Goal: Information Seeking & Learning: Learn about a topic

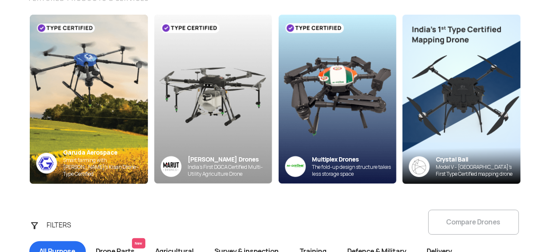
scroll to position [119, 0]
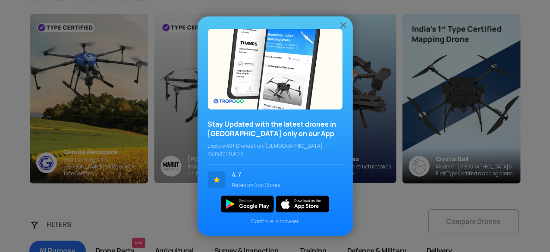
click at [271, 218] on span "Continue in browser" at bounding box center [275, 222] width 134 height 8
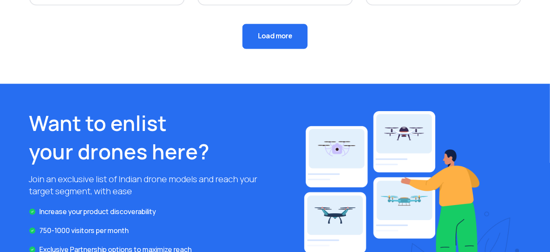
scroll to position [775, 0]
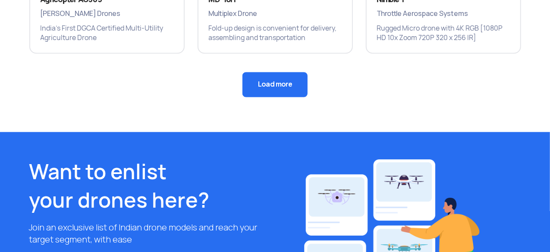
click at [291, 86] on button "Load more" at bounding box center [274, 84] width 65 height 25
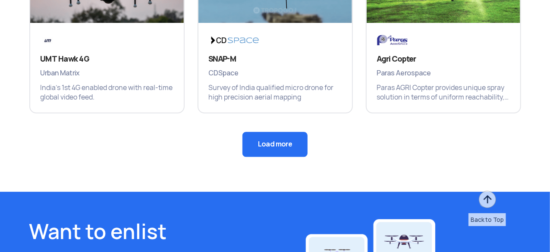
scroll to position [1085, 0]
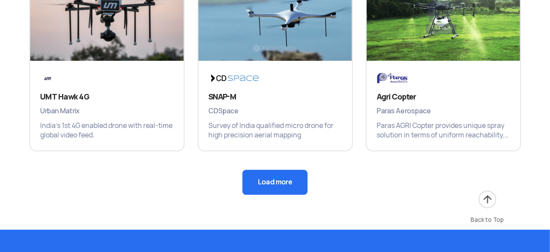
click at [278, 180] on button "Load more" at bounding box center [274, 182] width 65 height 25
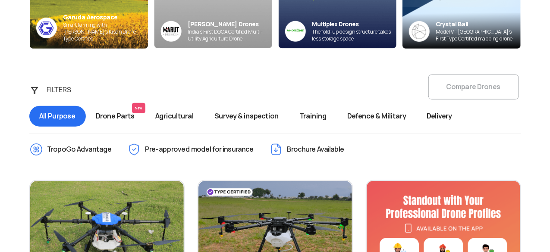
scroll to position [254, 0]
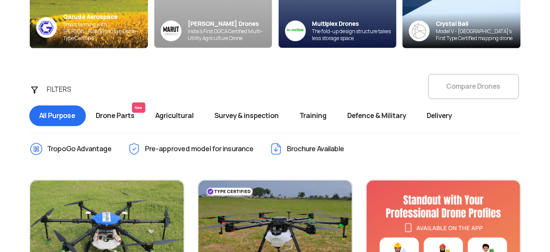
click at [398, 122] on span "Defence & Military" at bounding box center [376, 116] width 79 height 21
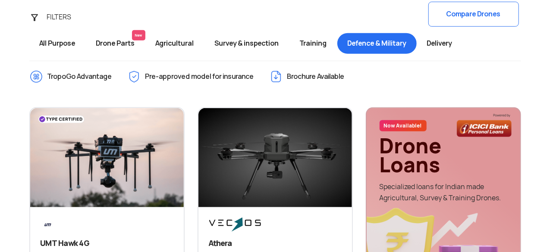
scroll to position [325, 0]
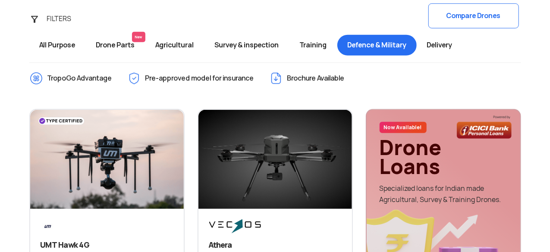
click at [125, 47] on span "Drone Parts New" at bounding box center [115, 45] width 59 height 21
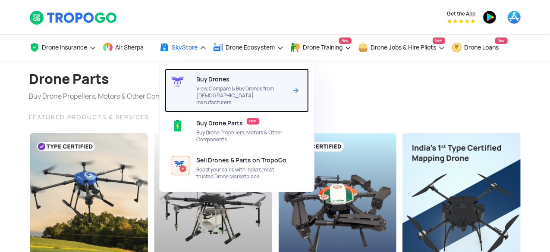
click at [208, 82] on span "Buy Drones" at bounding box center [213, 79] width 34 height 7
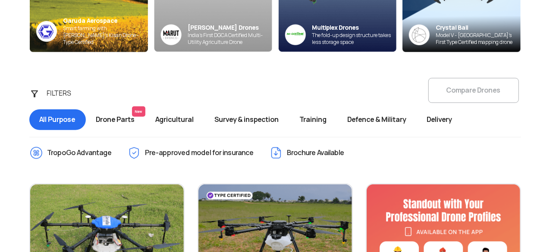
scroll to position [251, 0]
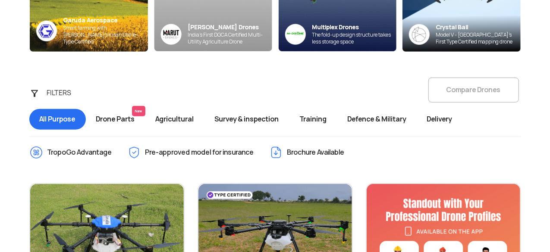
click at [313, 120] on span "Training" at bounding box center [313, 119] width 48 height 21
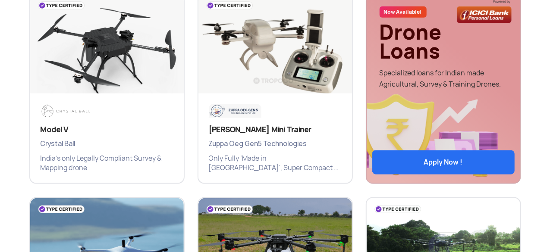
scroll to position [441, 0]
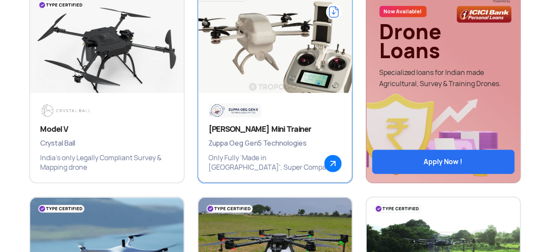
click at [267, 59] on img at bounding box center [275, 47] width 184 height 129
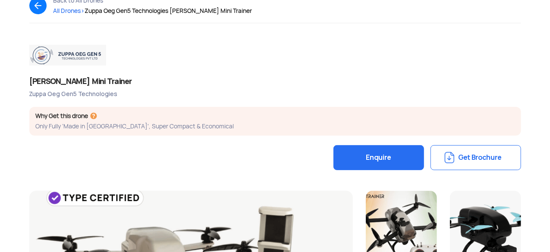
scroll to position [76, 0]
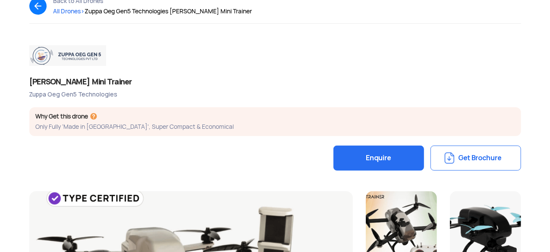
click at [363, 154] on button "Enquire" at bounding box center [378, 158] width 91 height 25
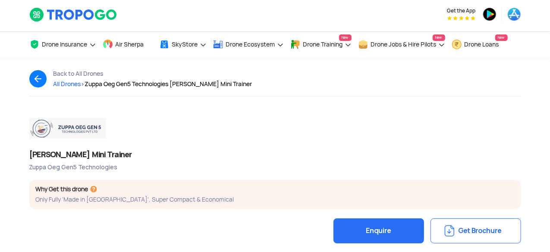
scroll to position [0, 0]
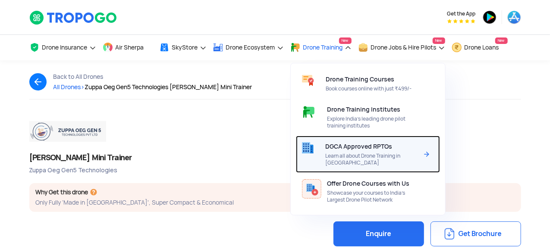
click at [352, 149] on span "DGCA Approved RPTOs" at bounding box center [358, 146] width 67 height 7
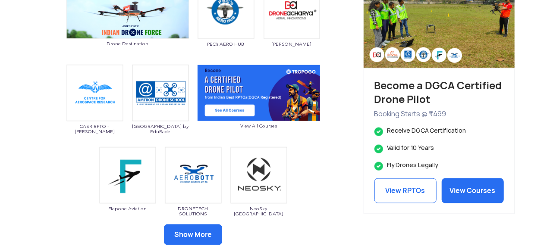
scroll to position [465, 0]
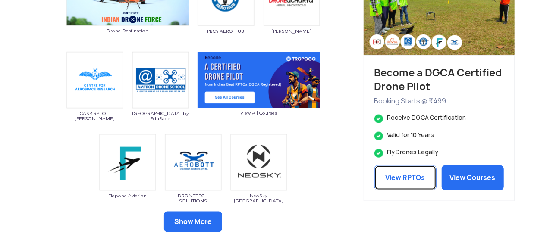
click at [392, 187] on link "View RPTOs" at bounding box center [405, 178] width 62 height 25
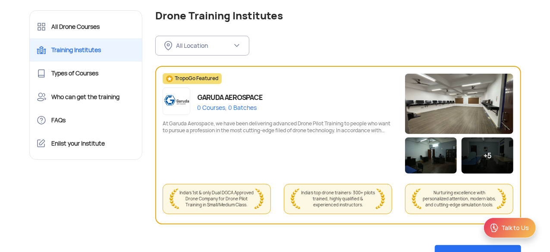
scroll to position [66, 0]
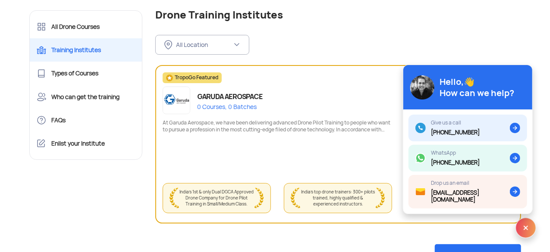
click at [522, 228] on img at bounding box center [525, 228] width 21 height 21
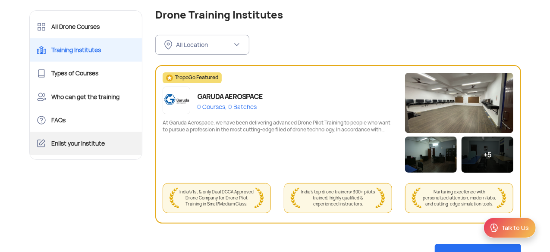
scroll to position [36, 0]
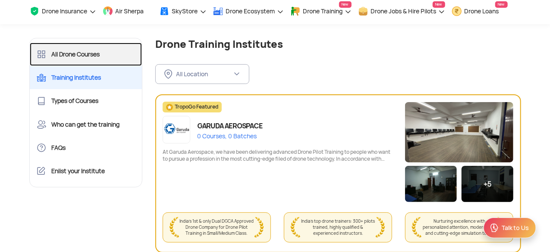
click at [80, 46] on link "All Drone Courses" at bounding box center [86, 54] width 112 height 23
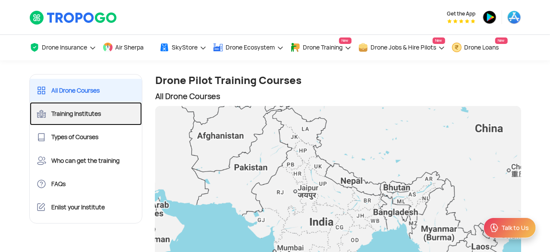
click at [99, 114] on link "Training Institutes" at bounding box center [86, 113] width 112 height 23
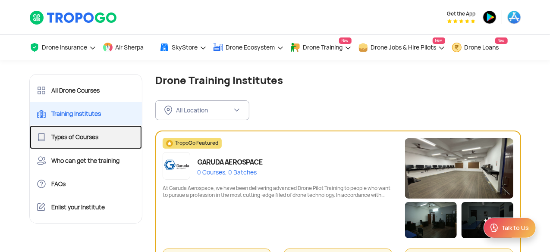
click at [84, 137] on link "Types of Courses" at bounding box center [86, 136] width 112 height 23
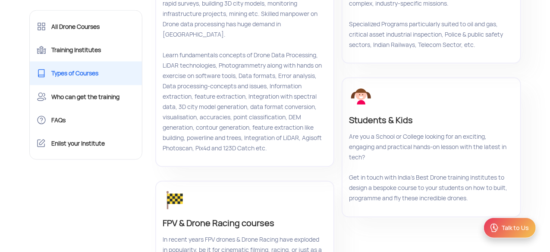
scroll to position [649, 0]
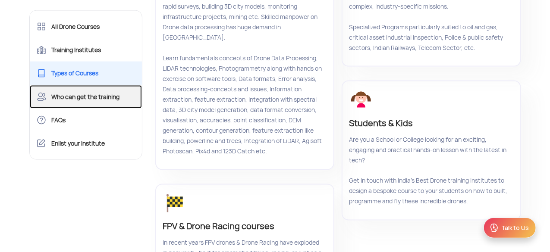
click at [84, 100] on link "Who can get the training" at bounding box center [86, 96] width 112 height 23
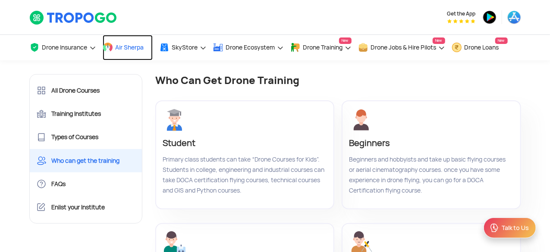
click at [123, 50] on span "Air Sherpa" at bounding box center [130, 47] width 28 height 7
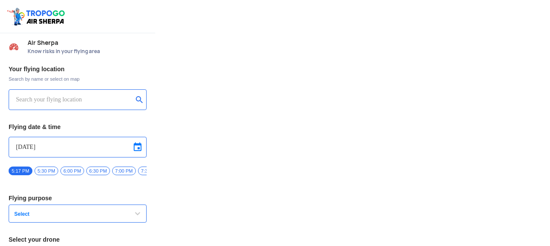
type input "Switch UAV"
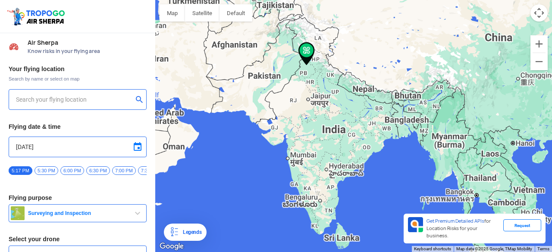
type input "[GEOGRAPHIC_DATA], [GEOGRAPHIC_DATA], [GEOGRAPHIC_DATA]"
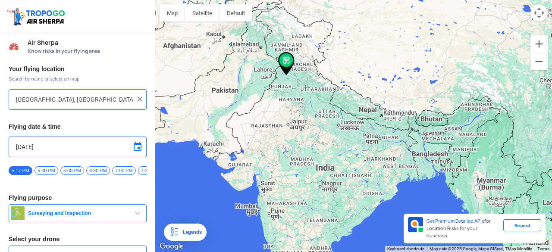
scroll to position [50, 0]
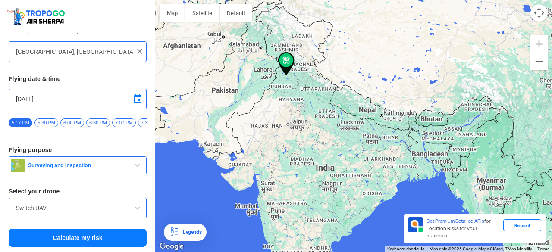
click at [81, 213] on input "Switch UAV" at bounding box center [77, 208] width 123 height 10
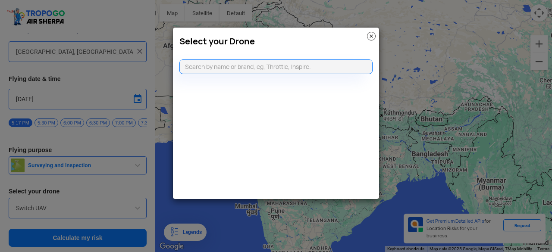
click at [370, 37] on img at bounding box center [371, 36] width 9 height 9
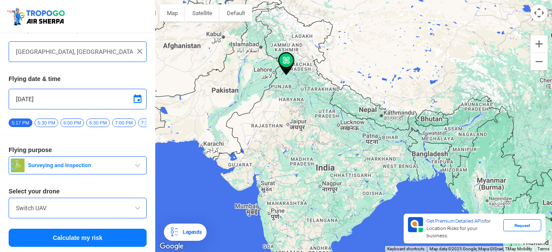
click at [110, 168] on span "Surveying and Inspection" at bounding box center [79, 165] width 108 height 7
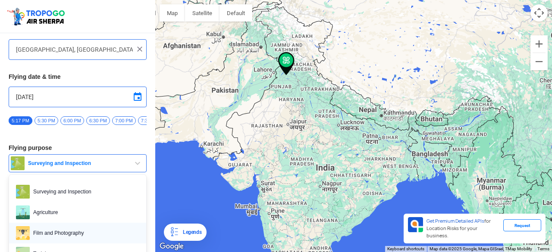
click at [65, 231] on span "Film and Photography" at bounding box center [84, 233] width 109 height 14
